Goal: Consume media (video, audio)

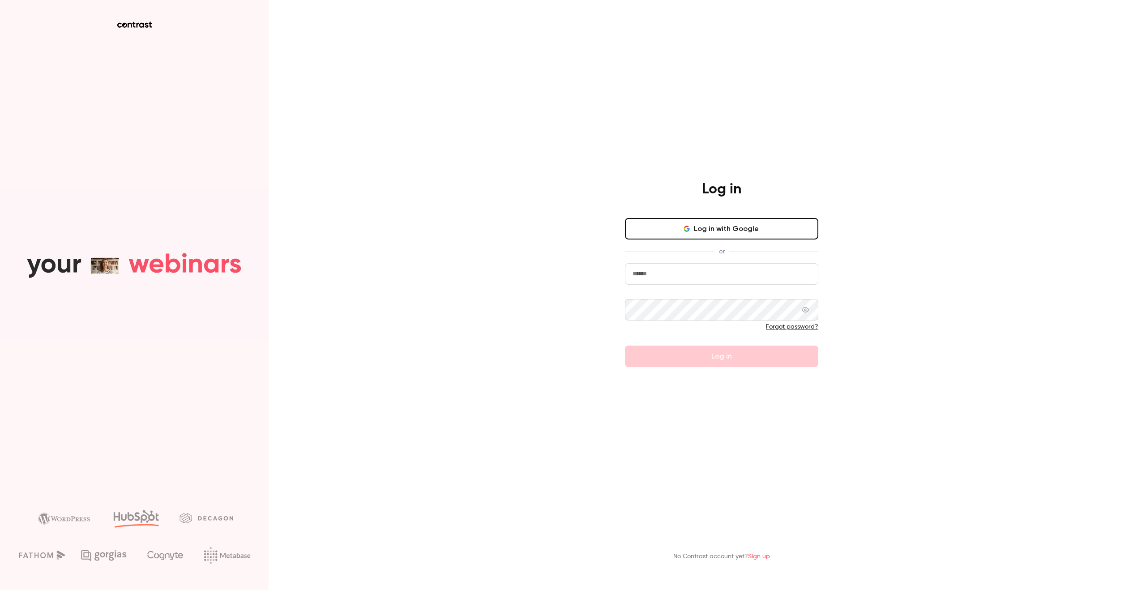
click at [667, 277] on input "email" at bounding box center [721, 273] width 193 height 21
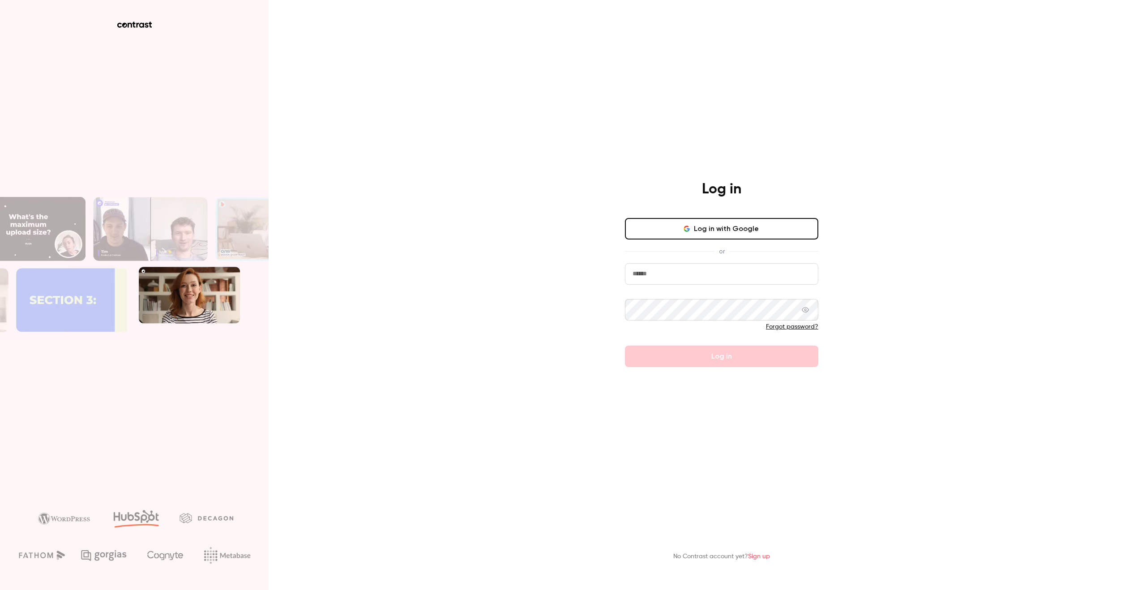
type input "**********"
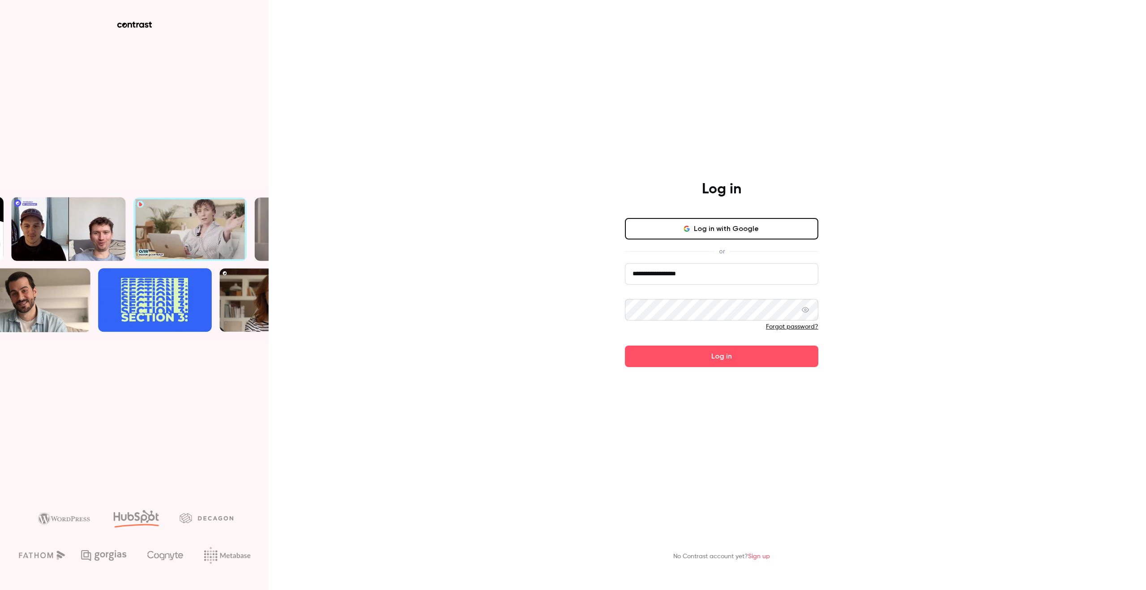
click at [625, 346] on button "Log in" at bounding box center [721, 356] width 193 height 21
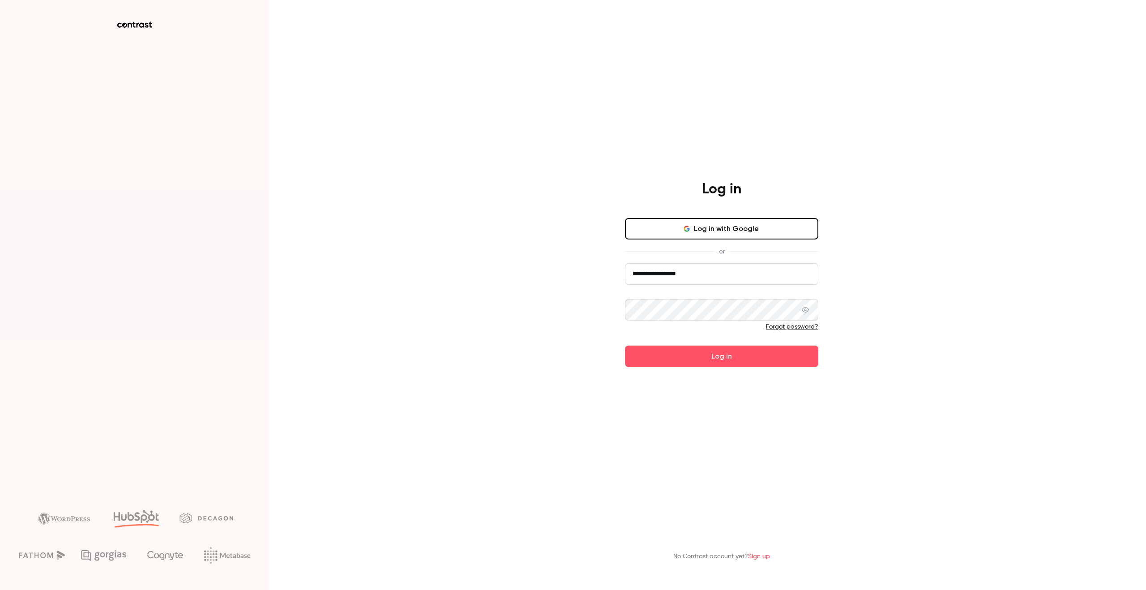
click at [625, 346] on button "Log in" at bounding box center [721, 356] width 193 height 21
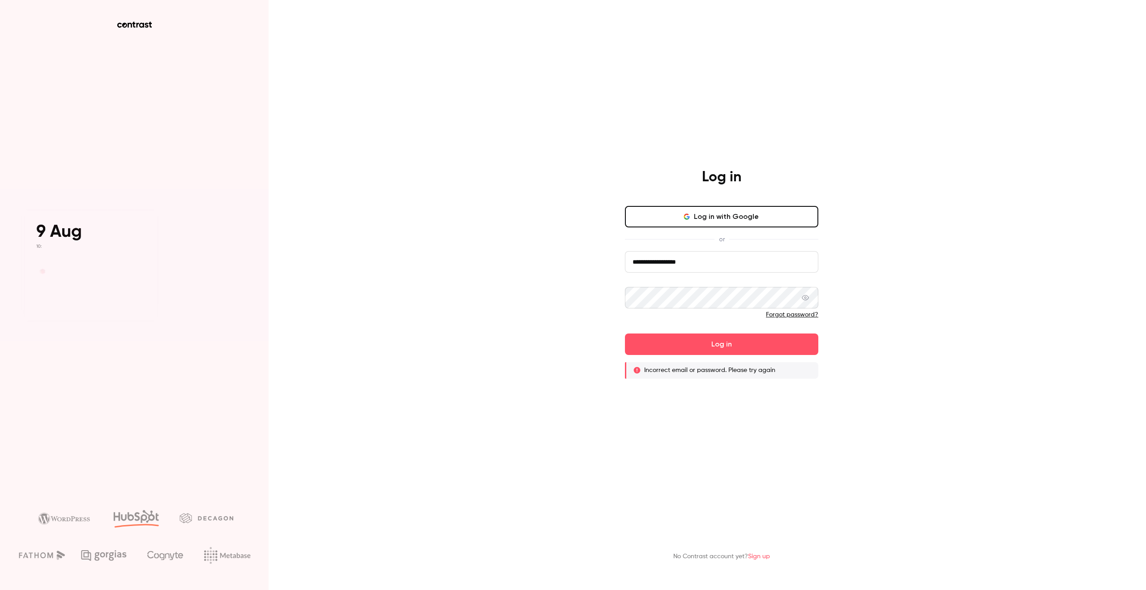
click at [740, 219] on button "Log in with Google" at bounding box center [721, 216] width 193 height 21
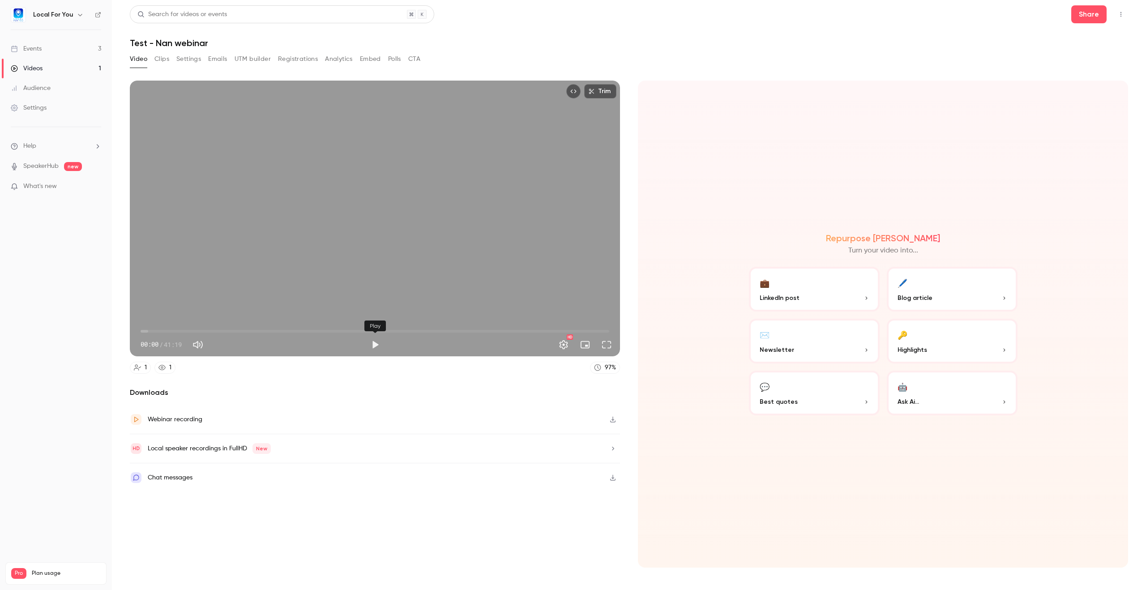
click at [370, 346] on button "Play" at bounding box center [375, 345] width 18 height 18
drag, startPoint x: 158, startPoint y: 329, endPoint x: 169, endPoint y: 332, distance: 11.4
click at [158, 330] on span "00:02" at bounding box center [375, 331] width 469 height 14
click at [196, 330] on span "04:53" at bounding box center [375, 331] width 469 height 14
click at [221, 331] on span "04:54" at bounding box center [375, 331] width 469 height 14
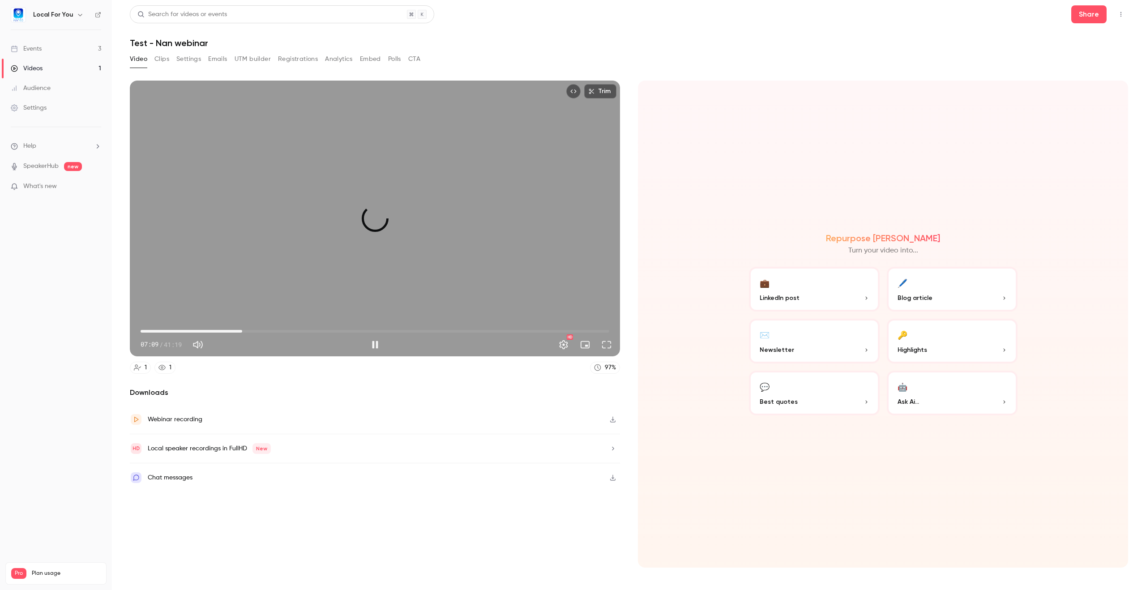
click at [242, 329] on span "08:57" at bounding box center [375, 331] width 469 height 14
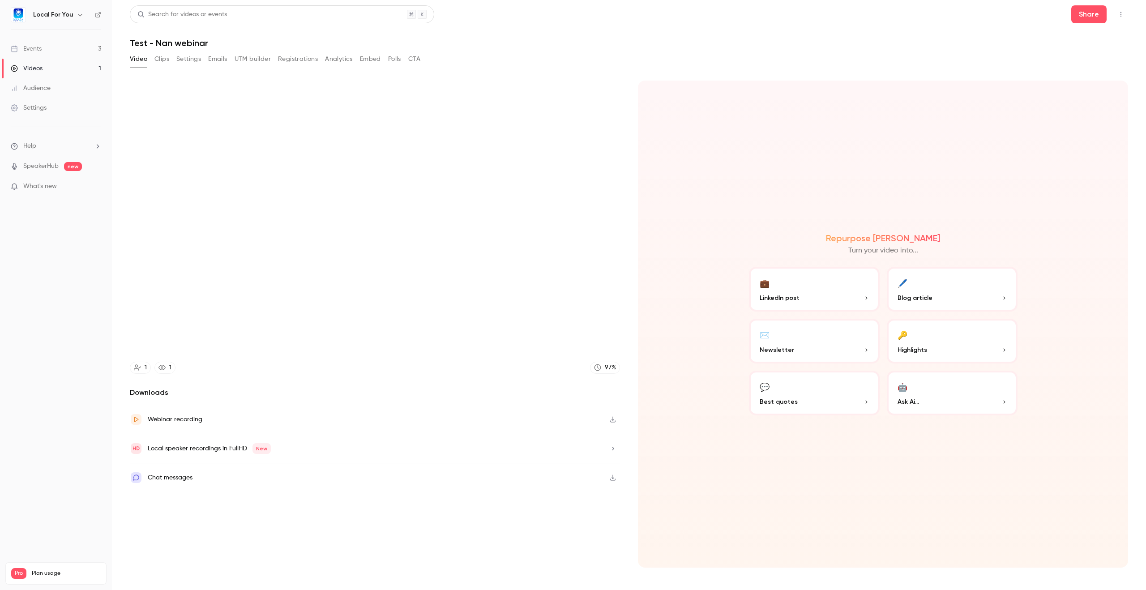
click at [312, 278] on video at bounding box center [375, 219] width 490 height 276
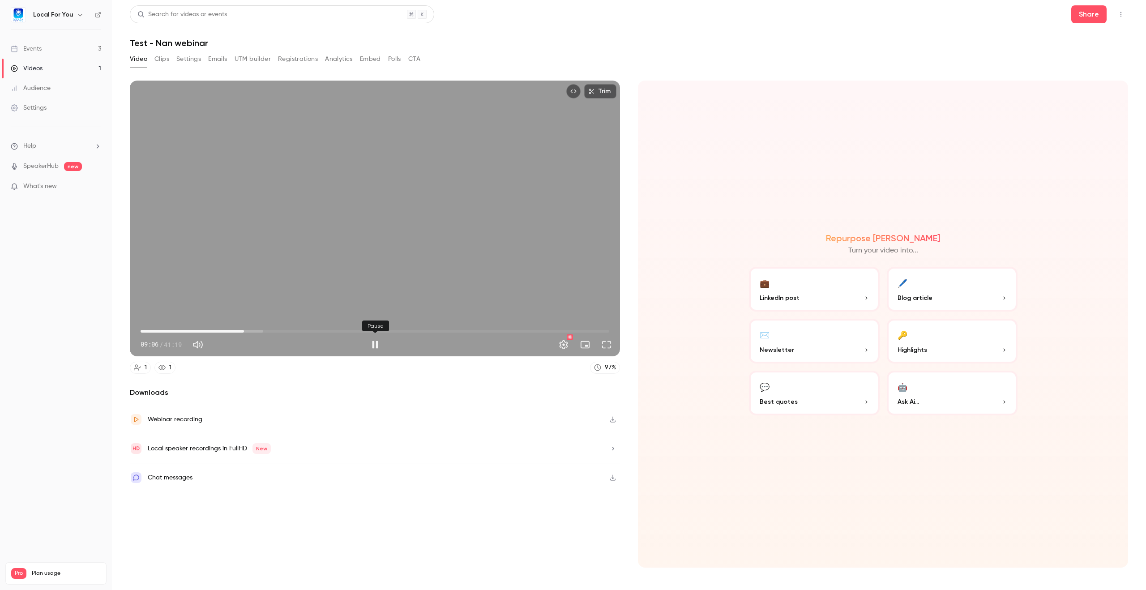
click at [372, 349] on button "Pause" at bounding box center [375, 345] width 18 height 18
click at [372, 344] on button "Play" at bounding box center [375, 345] width 18 height 18
click at [254, 331] on span "09:10" at bounding box center [375, 331] width 469 height 14
click at [349, 268] on div "Trim 10:03 10:03 / 41:19 HD" at bounding box center [375, 219] width 490 height 276
type input "*****"
